Goal: Task Accomplishment & Management: Use online tool/utility

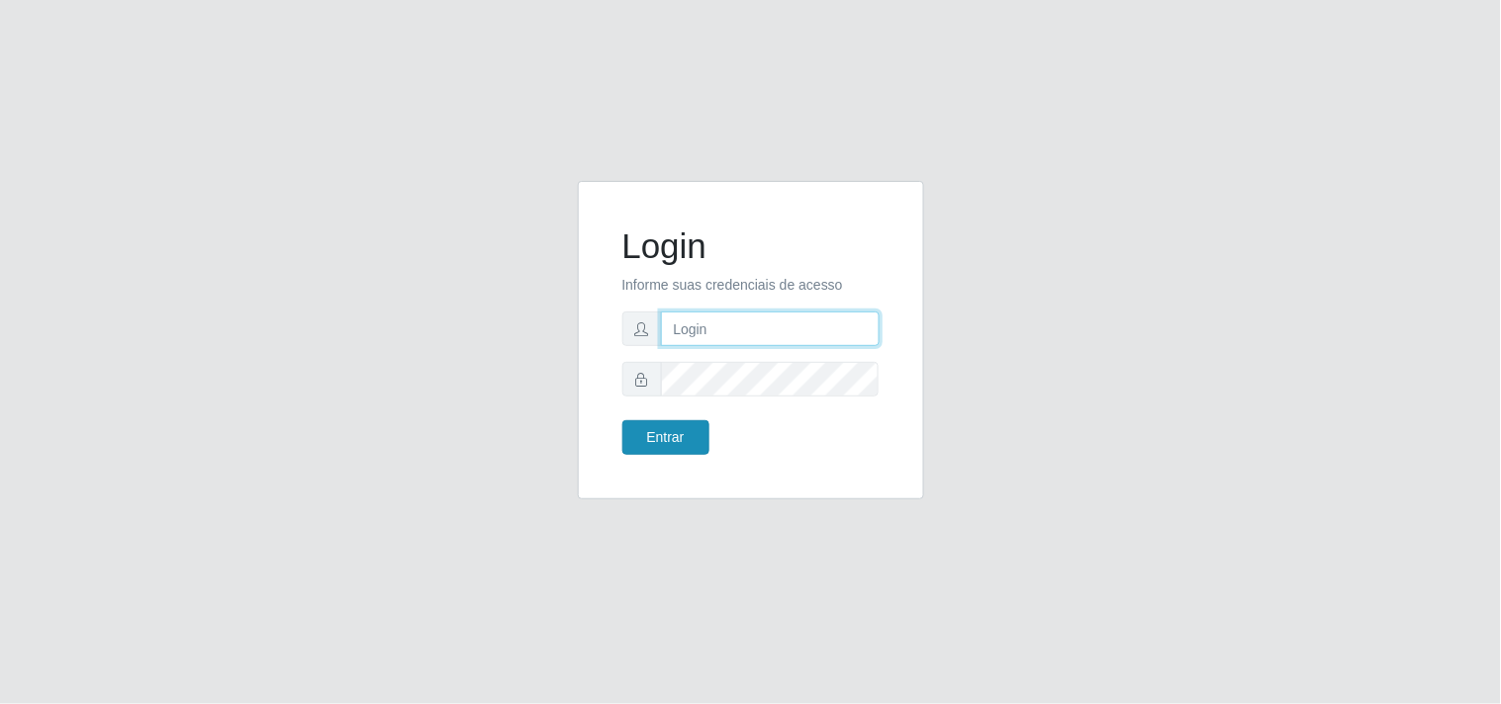
type input "analucia@cestao"
click at [674, 438] on button "Entrar" at bounding box center [665, 437] width 87 height 35
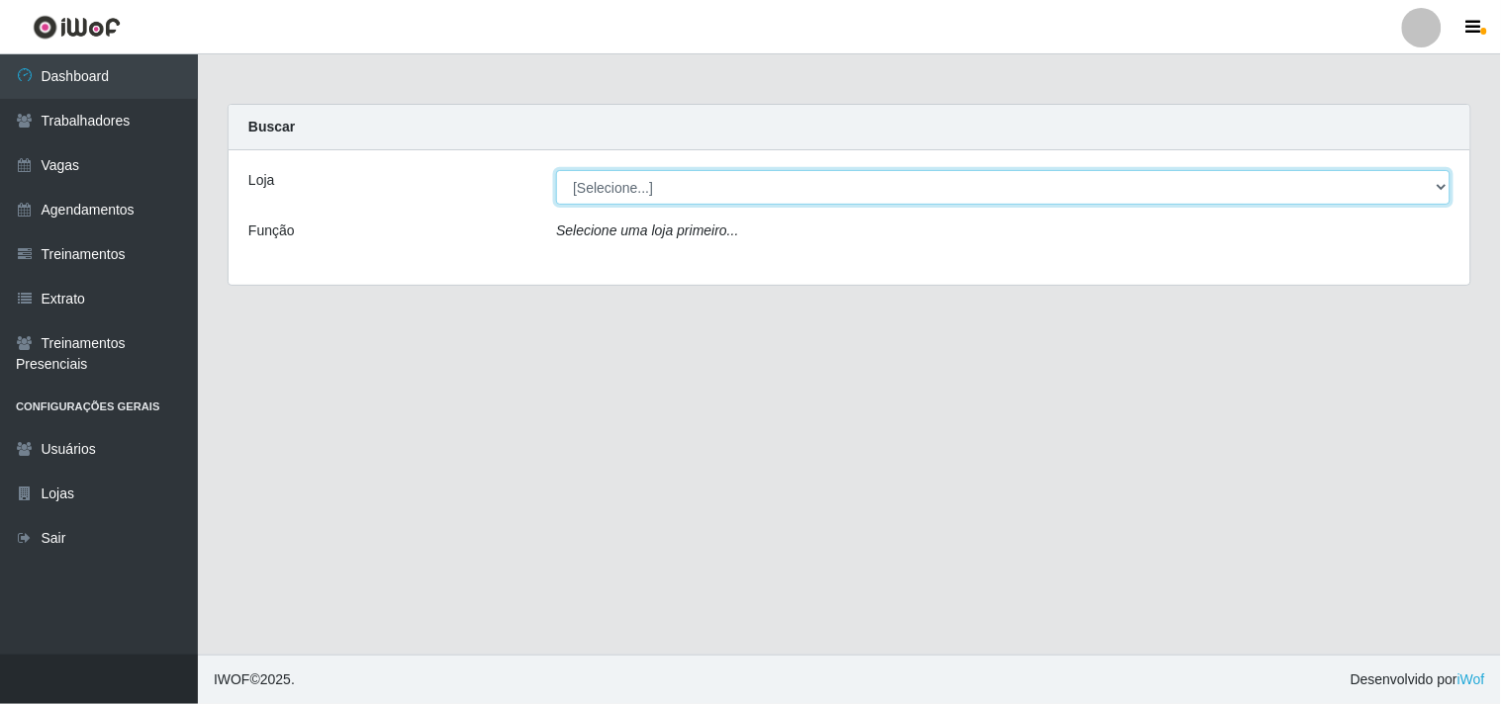
click at [601, 184] on select "[Selecione...] O Cestão - Geisel" at bounding box center [1003, 187] width 894 height 35
select select "224"
click at [556, 170] on select "[Selecione...] O Cestão - Geisel" at bounding box center [1003, 187] width 894 height 35
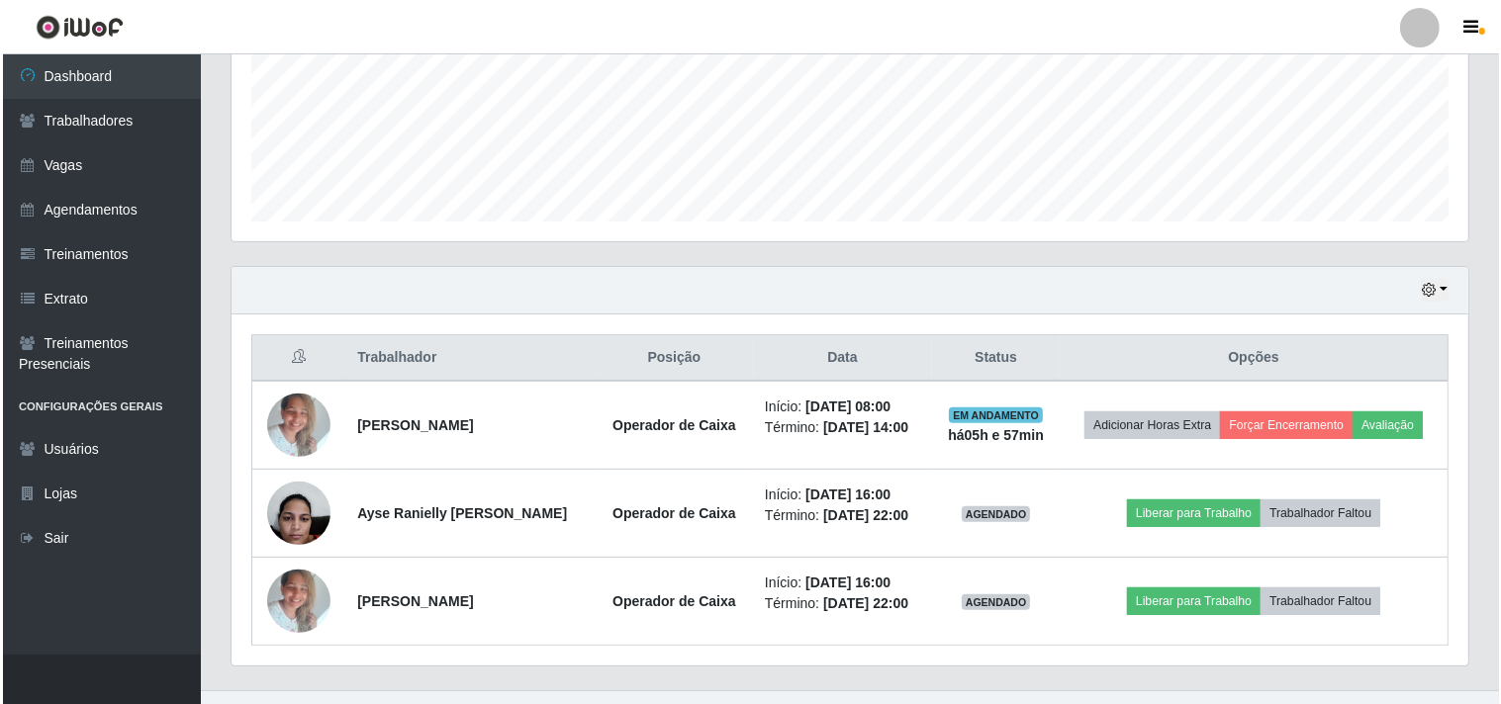
scroll to position [521, 0]
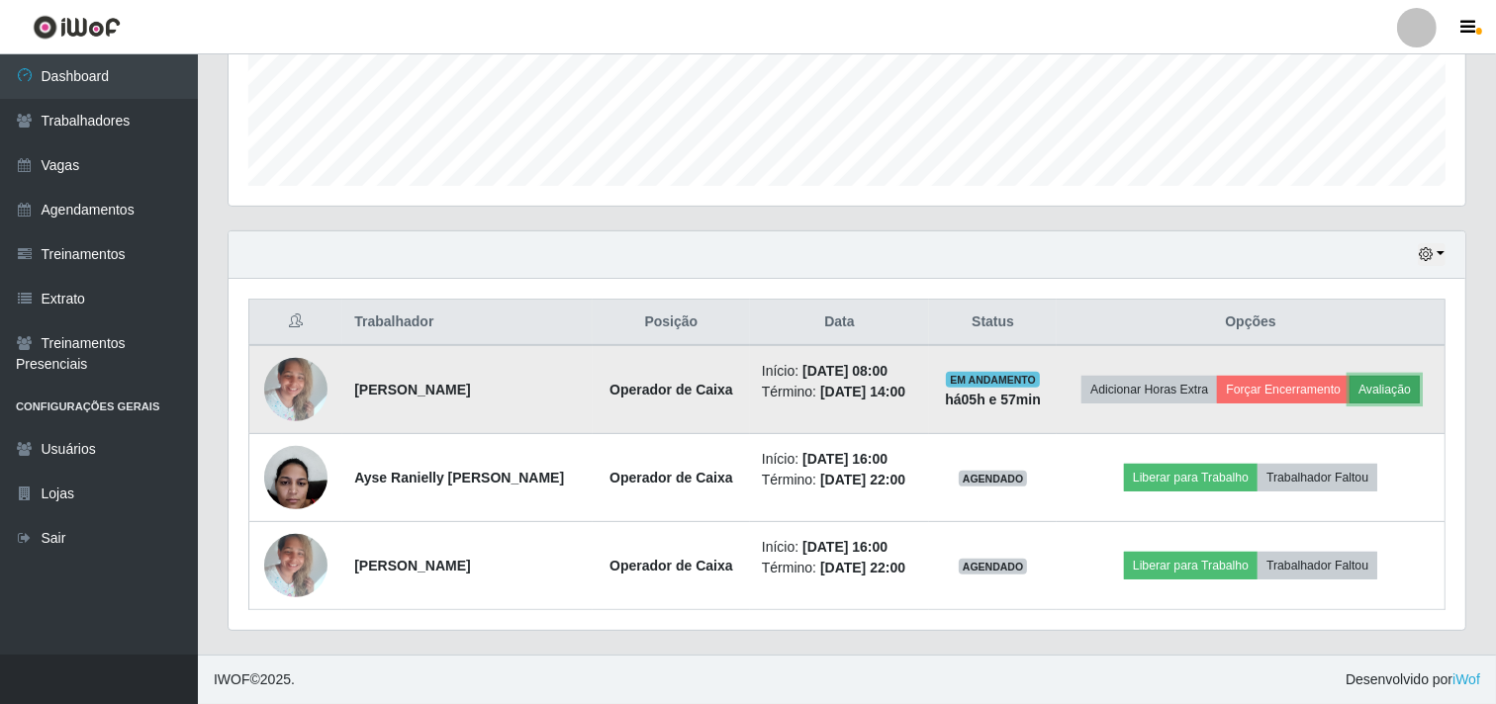
click at [1406, 392] on button "Avaliação" at bounding box center [1384, 390] width 70 height 28
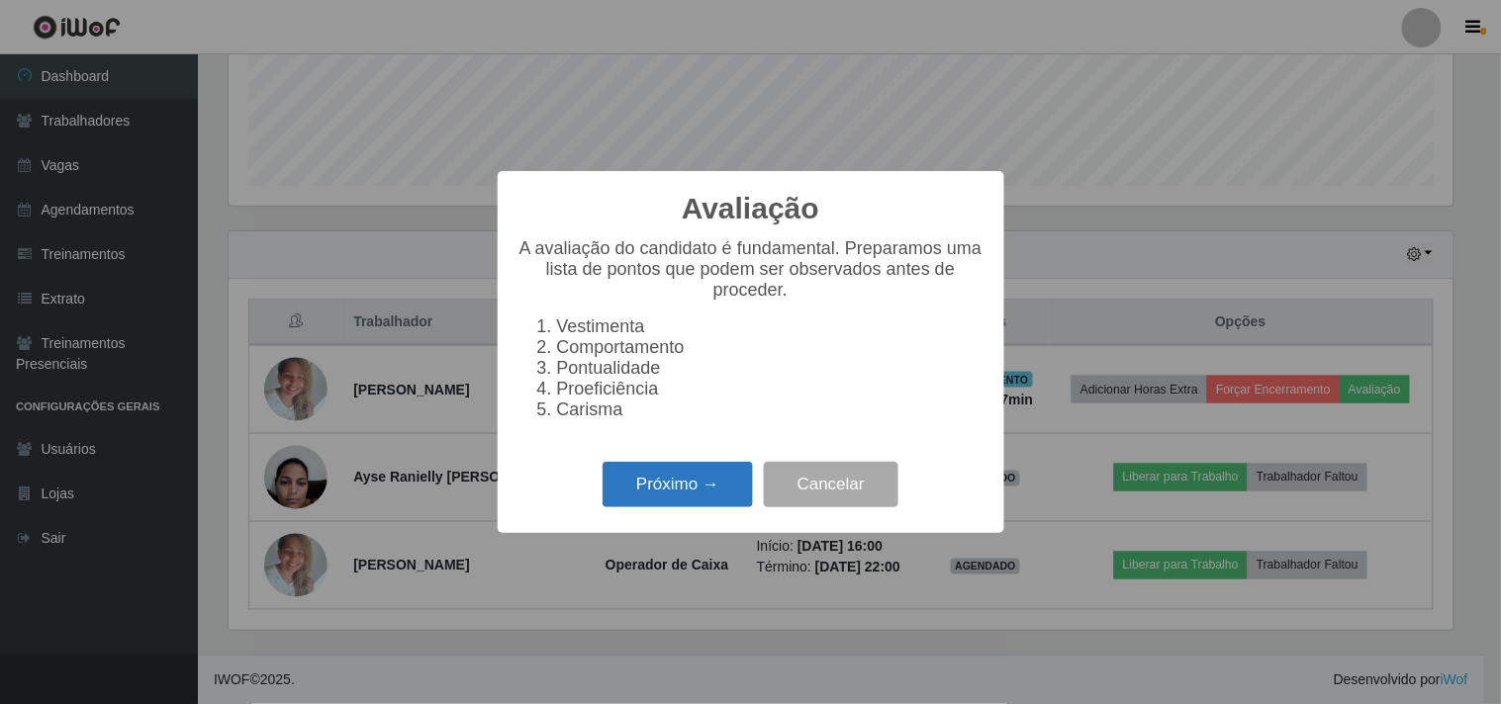
click at [677, 488] on button "Próximo →" at bounding box center [677, 485] width 150 height 46
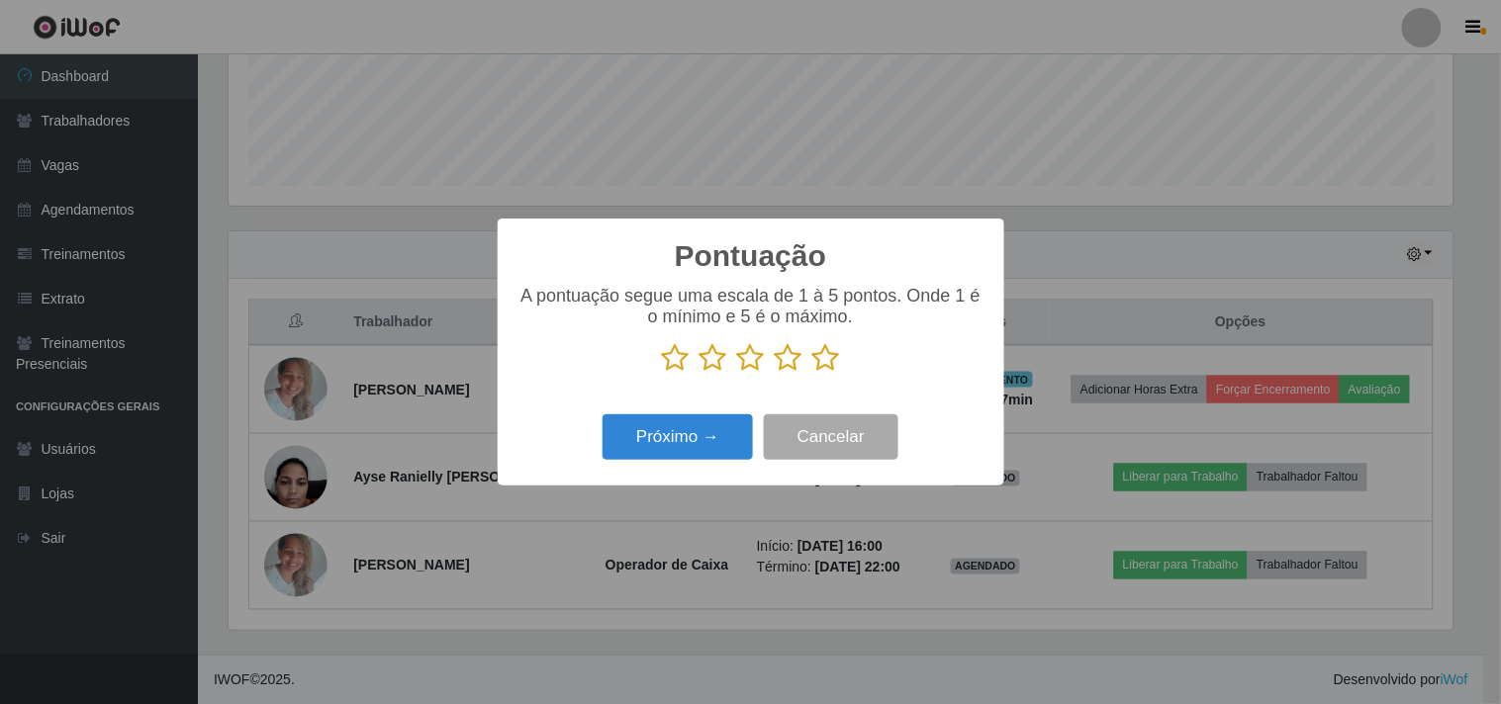
scroll to position [988889, 988075]
click at [828, 366] on icon at bounding box center [826, 358] width 28 height 30
click at [812, 373] on input "radio" at bounding box center [812, 373] width 0 height 0
click at [693, 446] on button "Próximo →" at bounding box center [677, 438] width 150 height 46
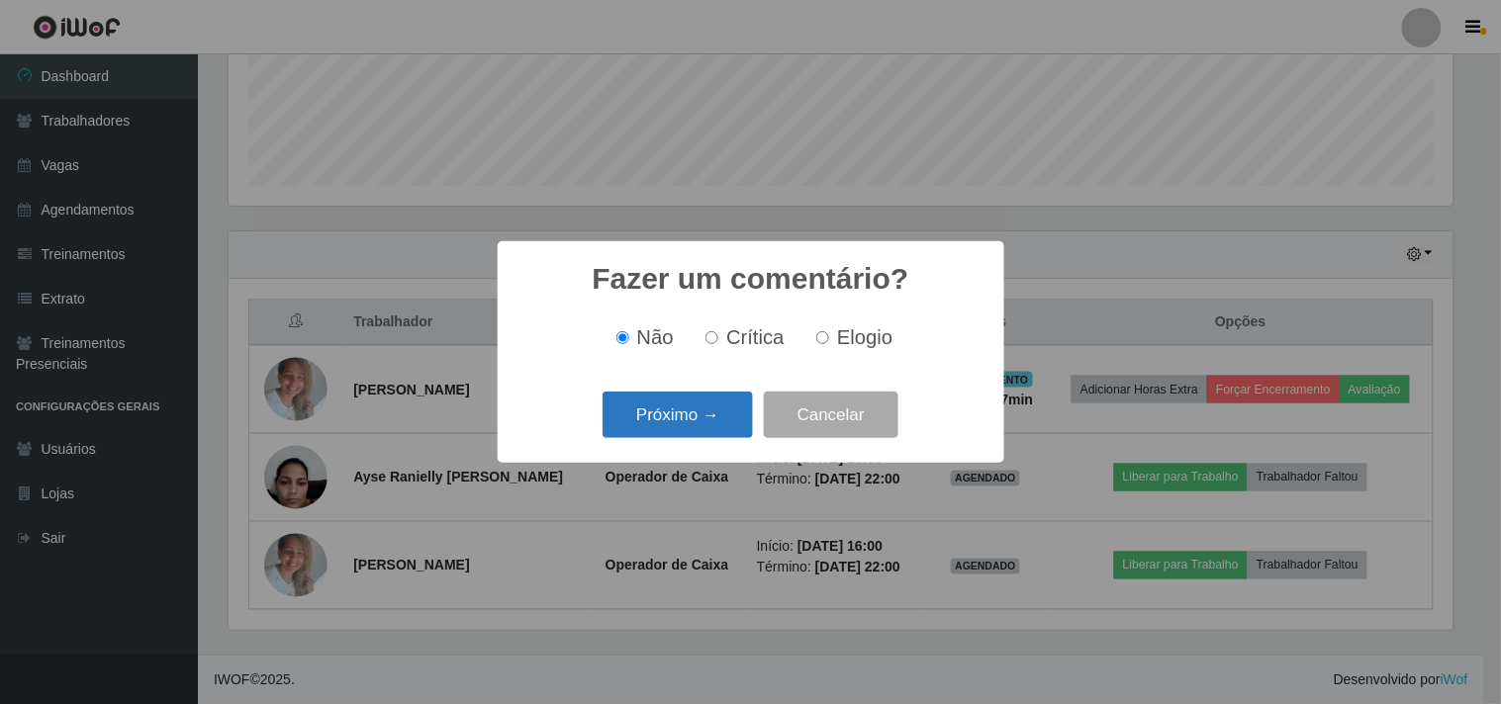
click at [718, 422] on button "Próximo →" at bounding box center [677, 415] width 150 height 46
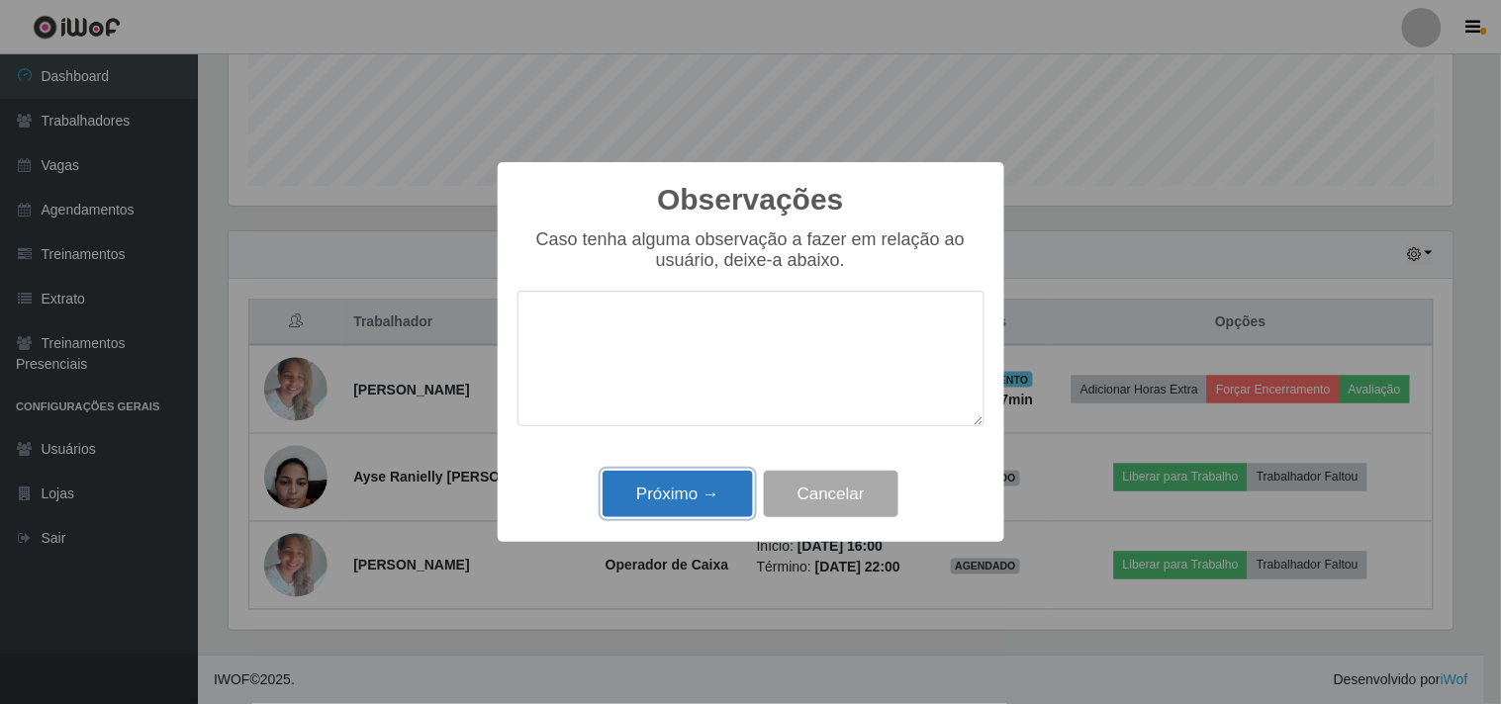
click at [704, 486] on button "Próximo →" at bounding box center [677, 494] width 150 height 46
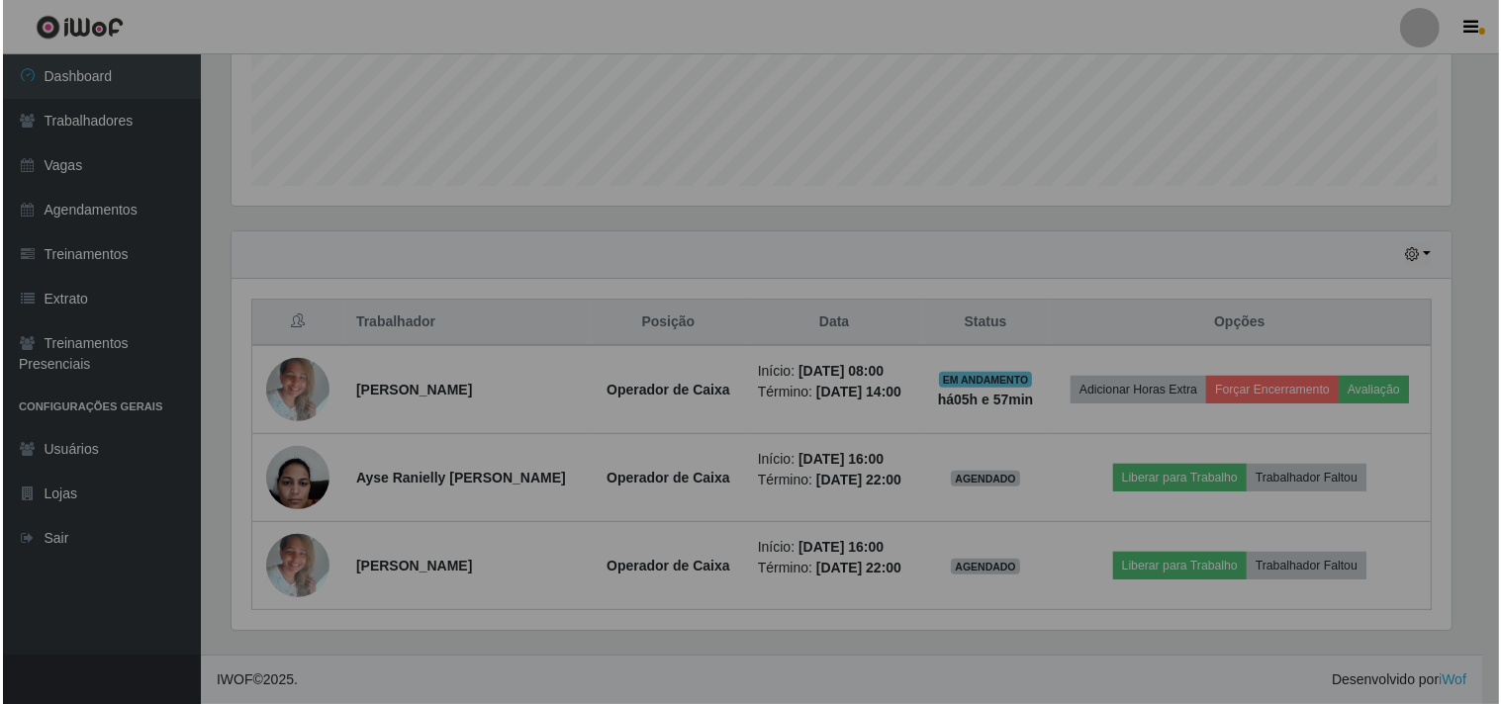
scroll to position [410, 1237]
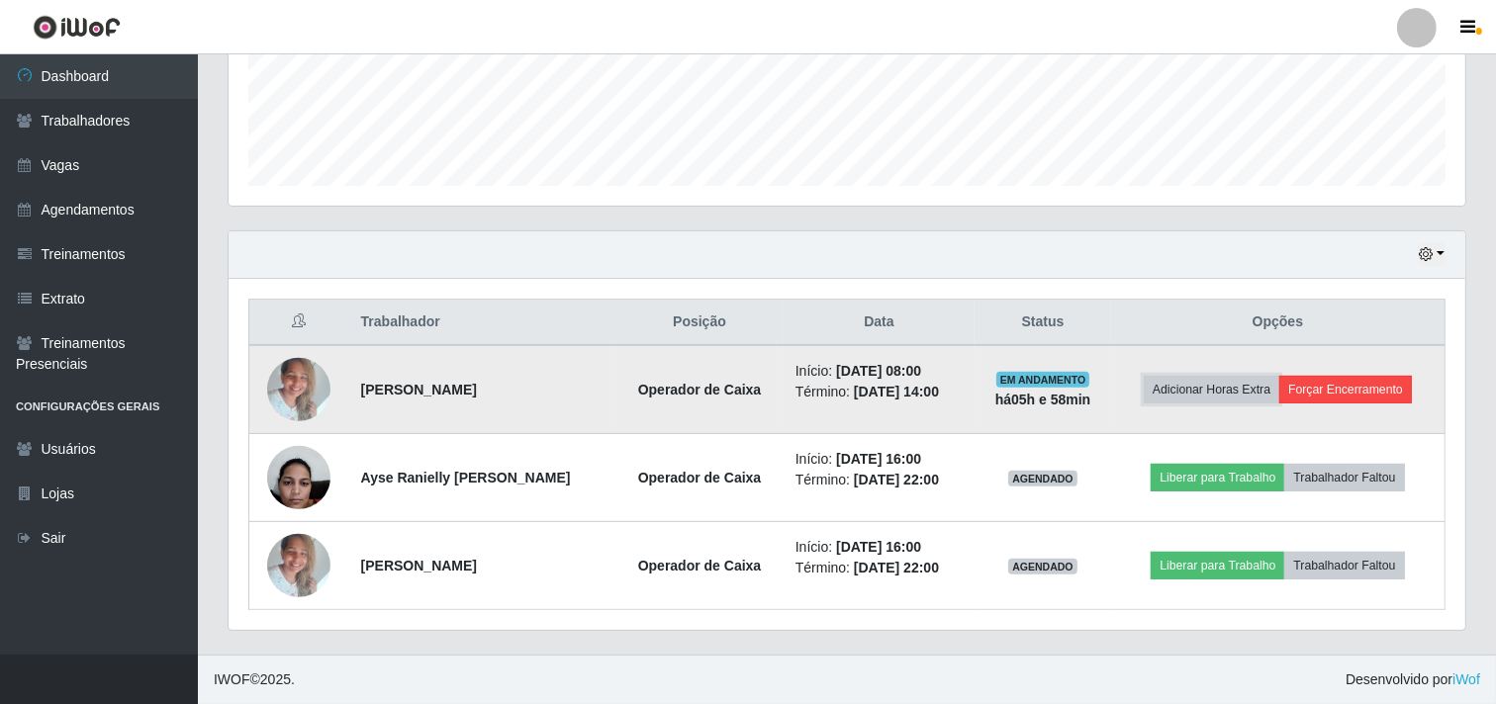
click at [1279, 380] on button "Adicionar Horas Extra" at bounding box center [1212, 390] width 136 height 28
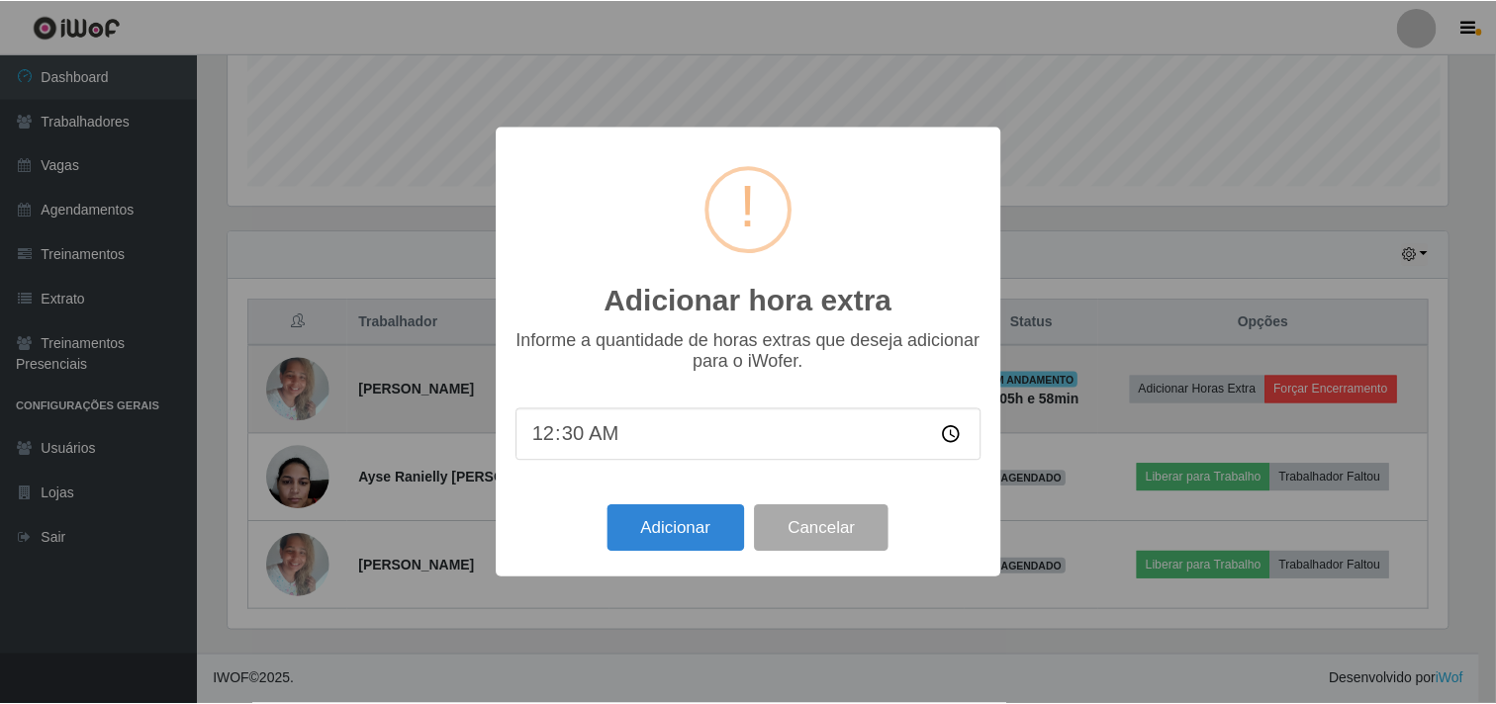
scroll to position [410, 1224]
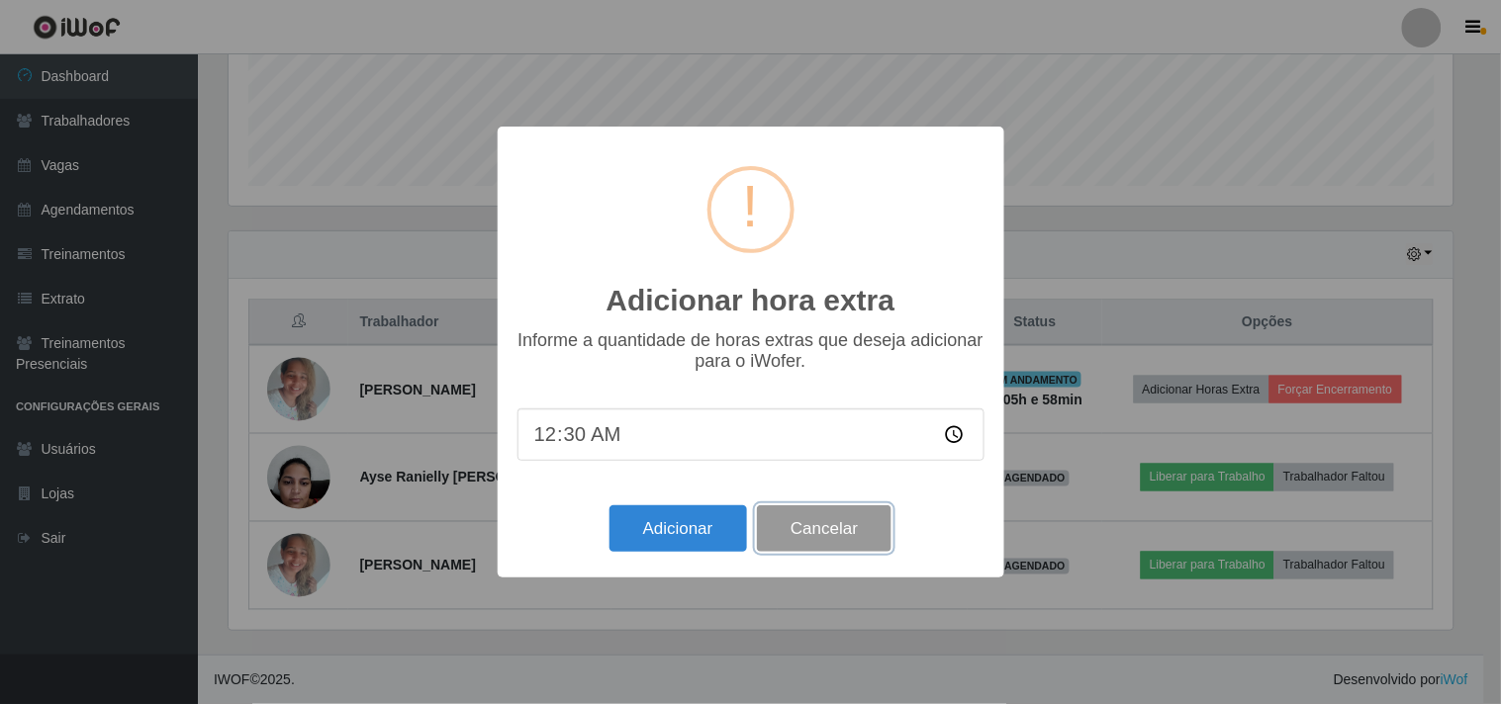
click at [881, 521] on button "Cancelar" at bounding box center [824, 529] width 135 height 46
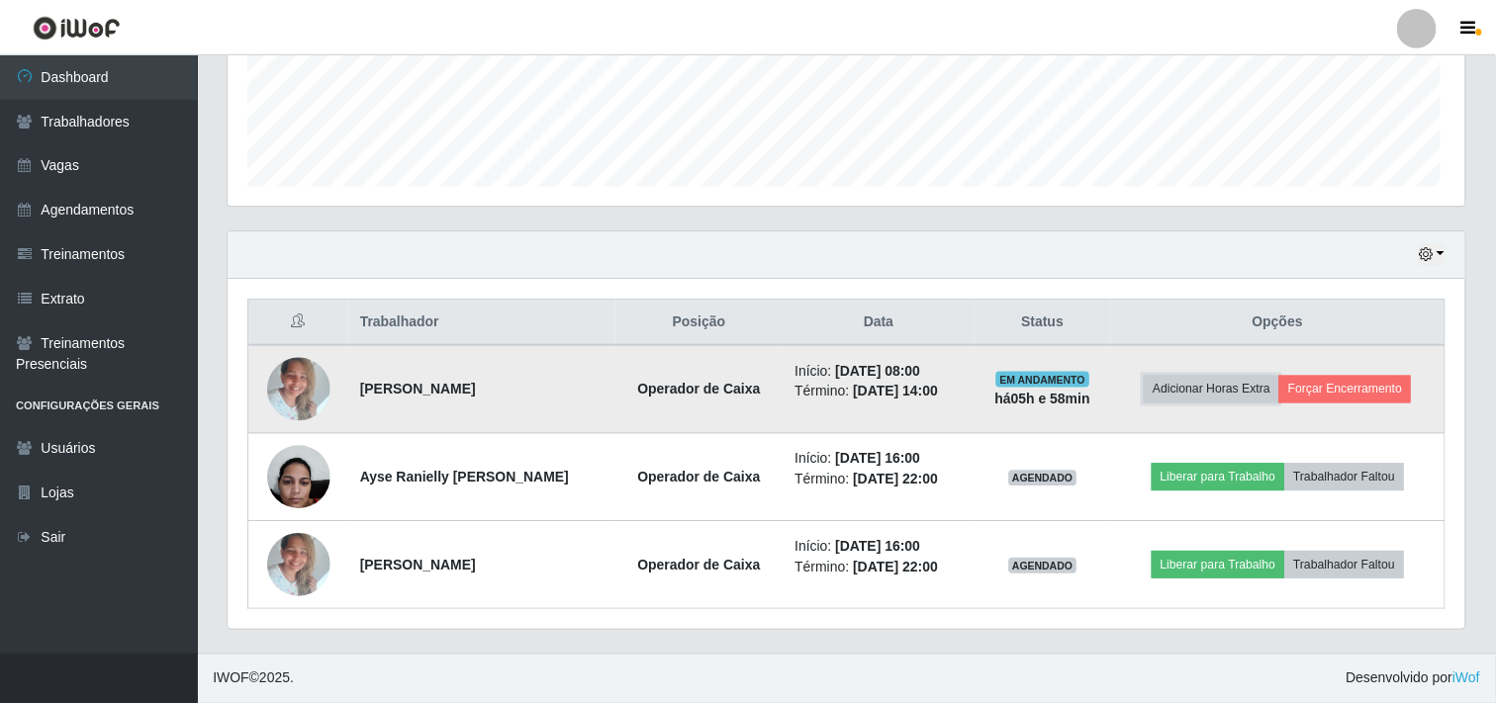
scroll to position [410, 1237]
click at [1359, 376] on button "Forçar Encerramento" at bounding box center [1345, 390] width 133 height 28
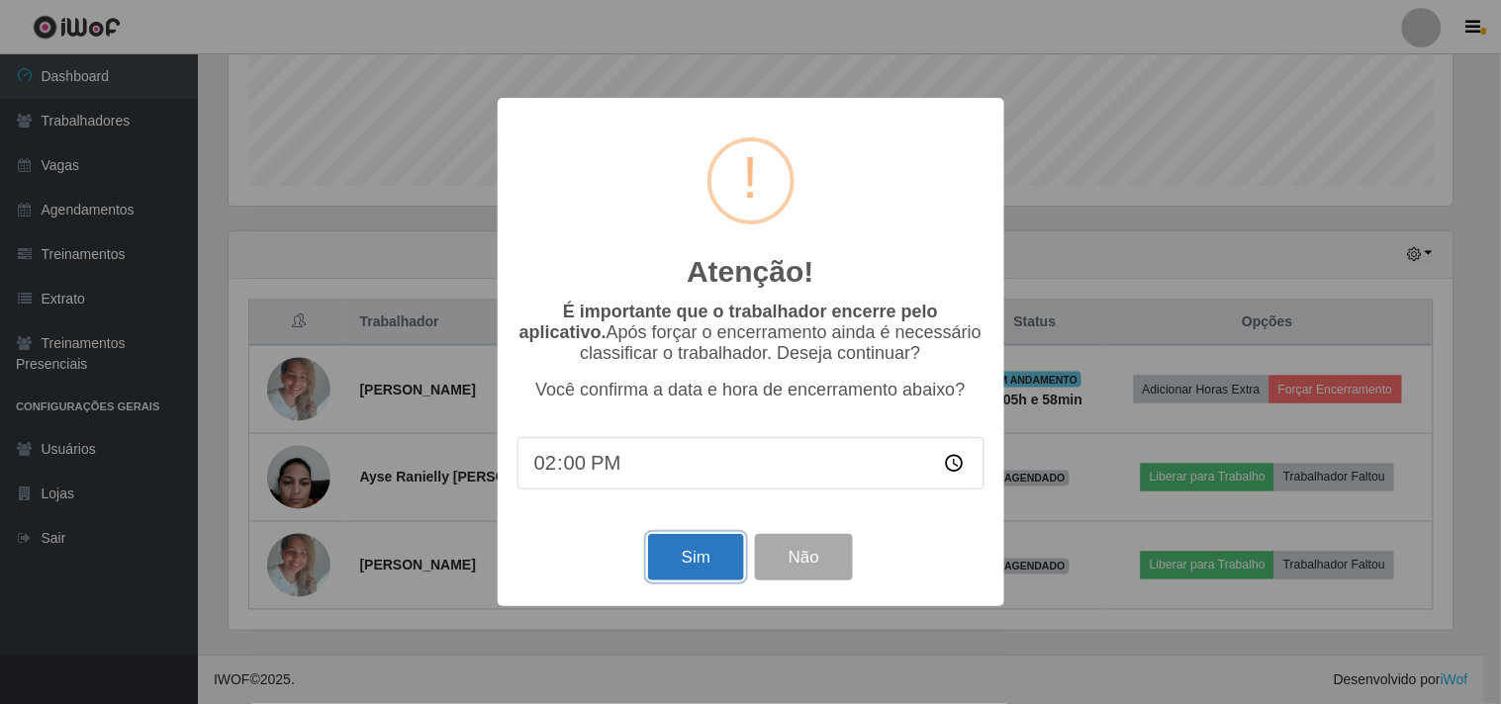
click at [694, 546] on button "Sim" at bounding box center [696, 557] width 96 height 46
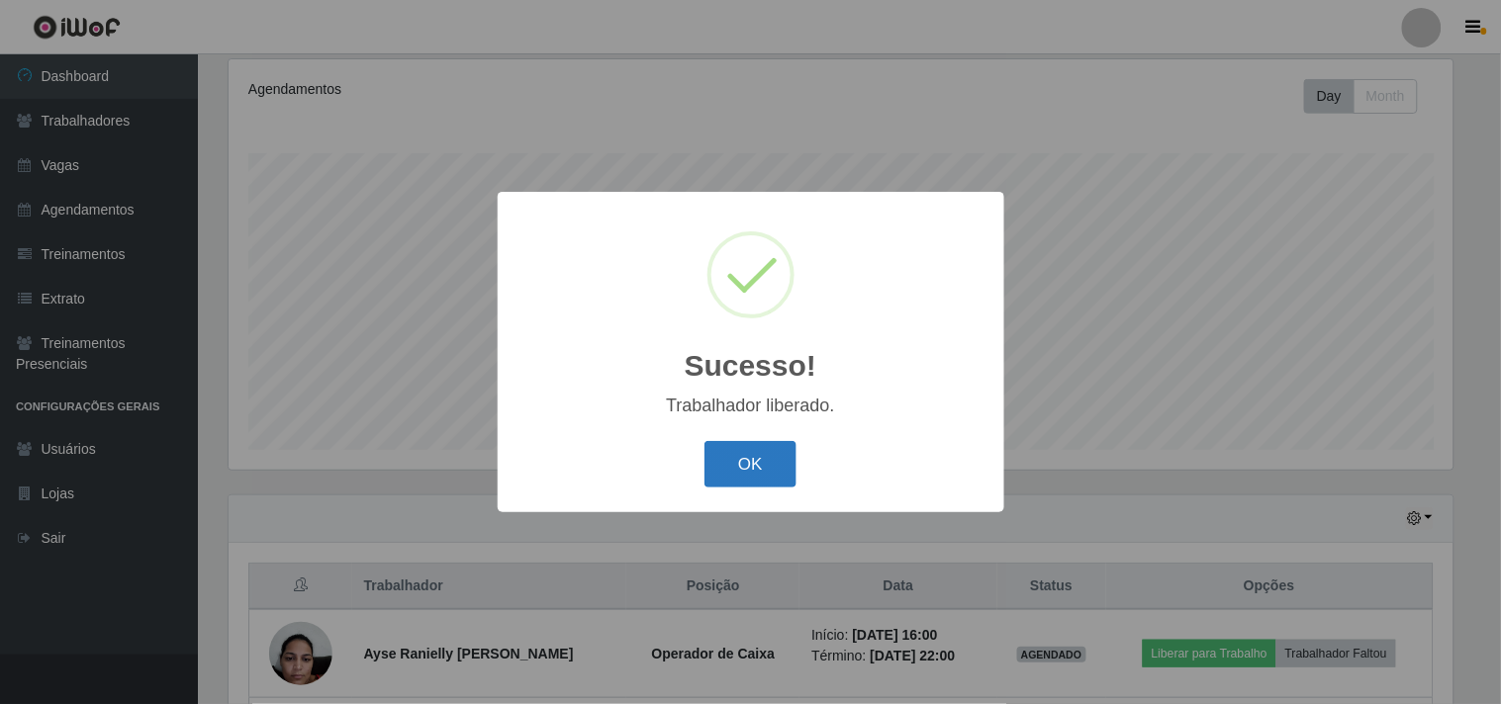
click at [744, 451] on button "OK" at bounding box center [750, 464] width 92 height 46
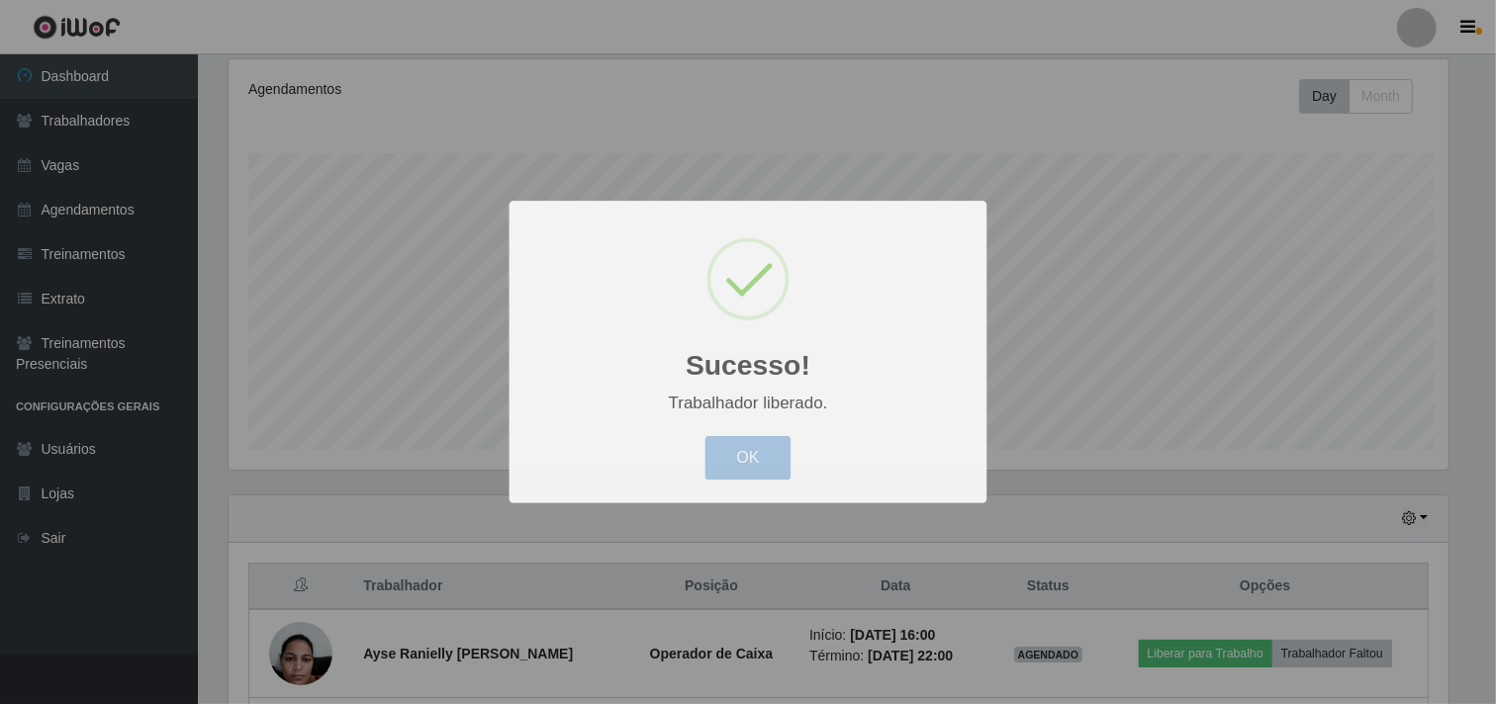
scroll to position [410, 1237]
